Goal: Find specific page/section

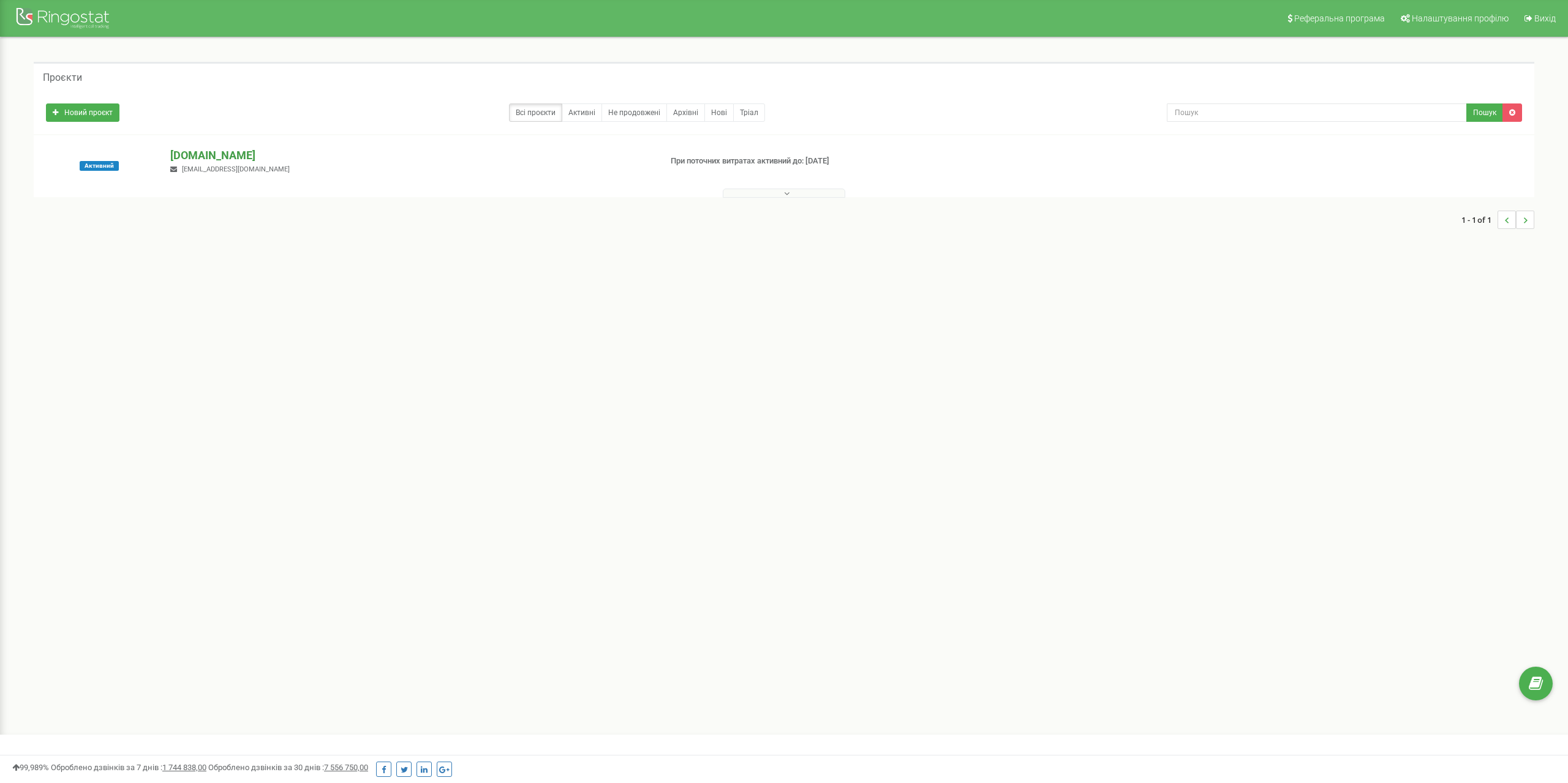
click at [202, 154] on p "[DOMAIN_NAME]" at bounding box center [410, 155] width 480 height 16
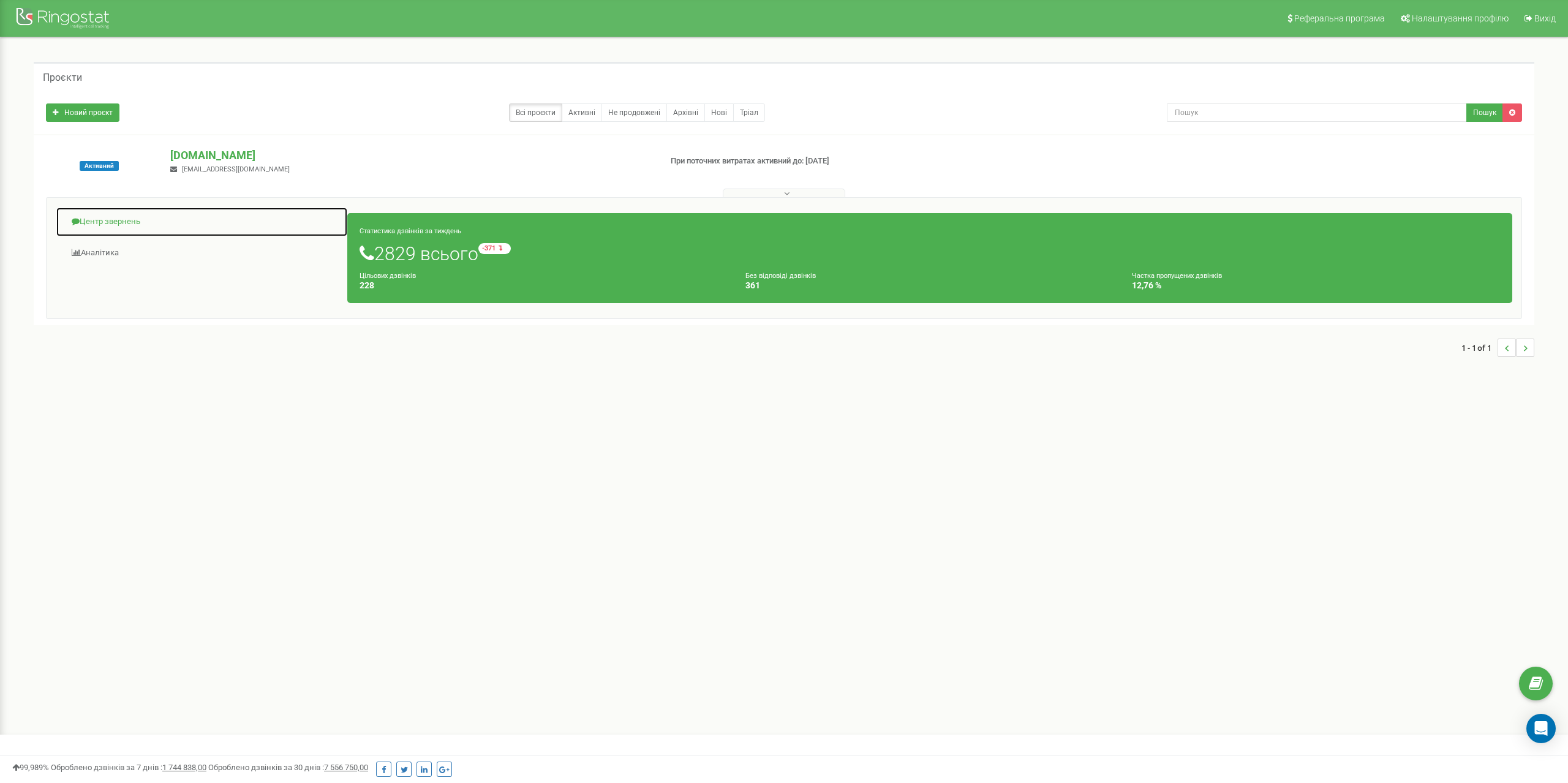
click at [97, 222] on link "Центр звернень" at bounding box center [202, 222] width 292 height 30
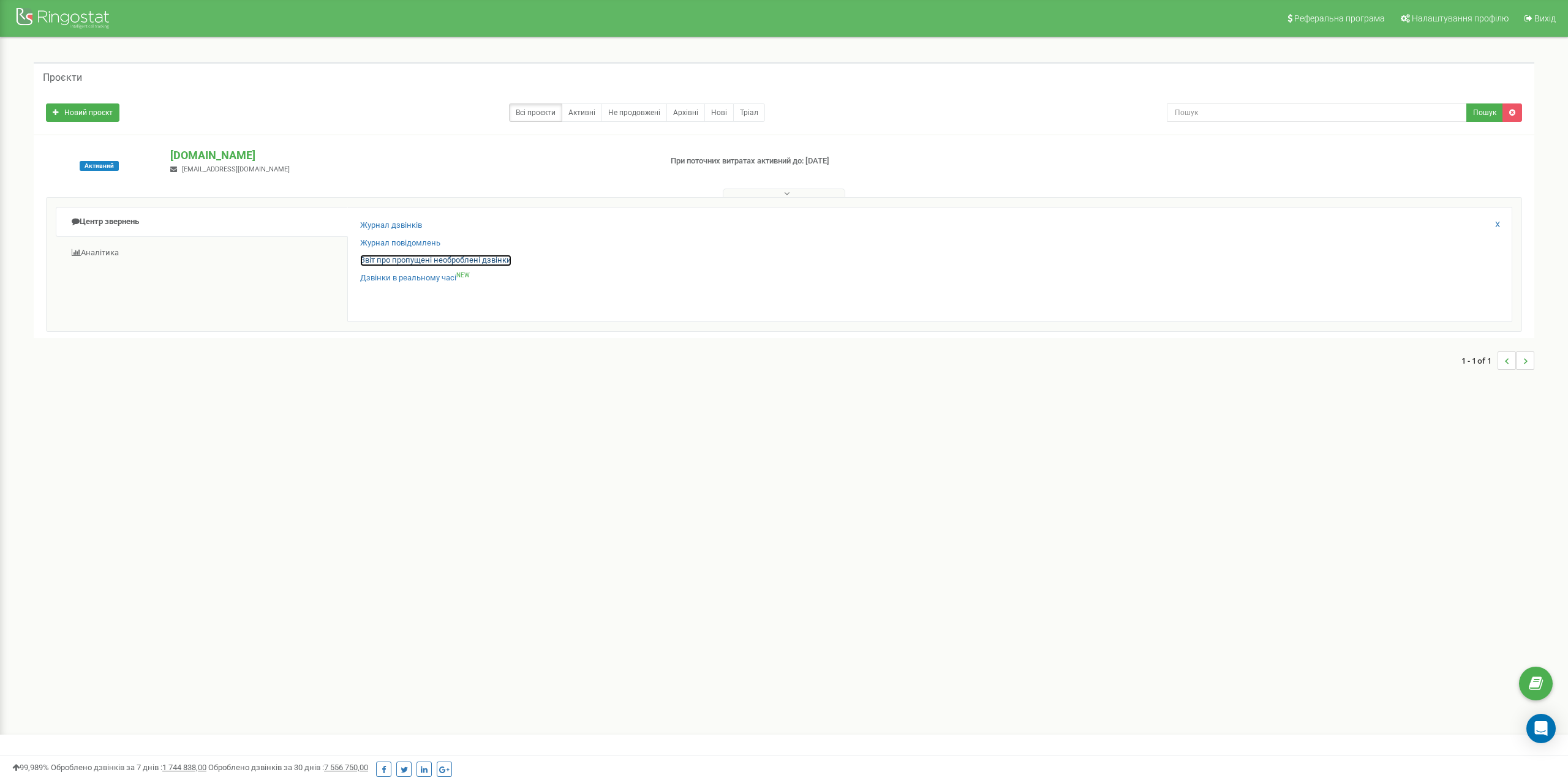
click at [413, 261] on link "Звіт про пропущені необроблені дзвінки" at bounding box center [436, 261] width 151 height 12
